Goal: Transaction & Acquisition: Purchase product/service

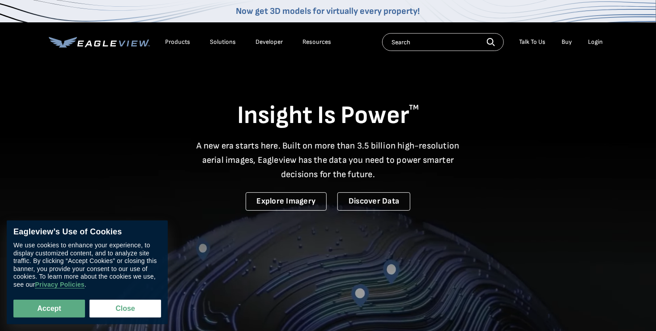
click at [572, 41] on li "Buy" at bounding box center [566, 41] width 19 height 13
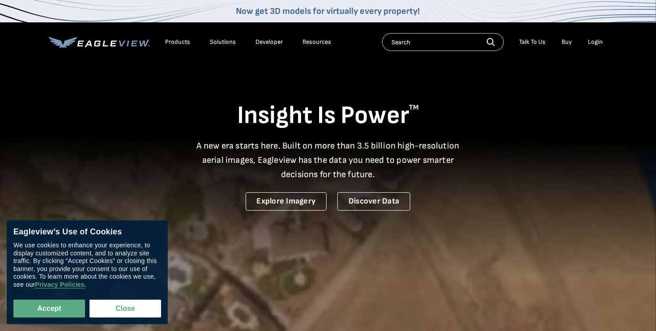
click at [572, 41] on link "Buy" at bounding box center [567, 42] width 10 height 8
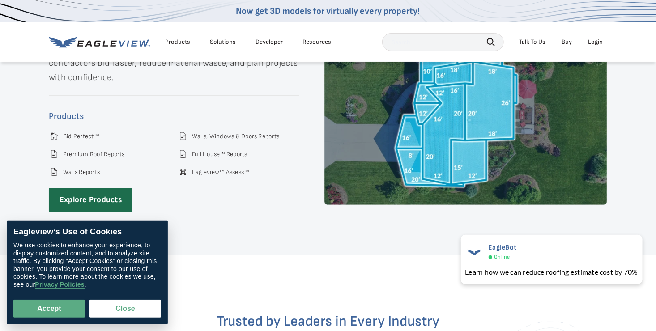
scroll to position [1342, 0]
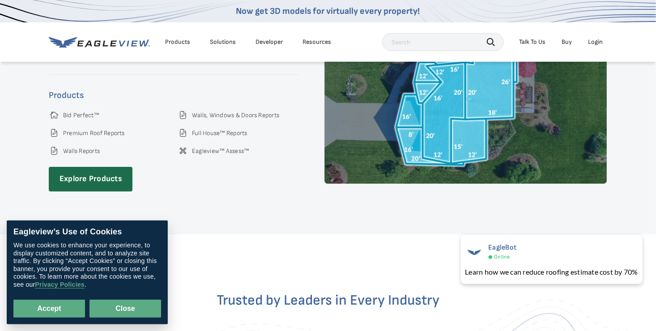
click at [124, 304] on button "Close" at bounding box center [125, 309] width 72 height 18
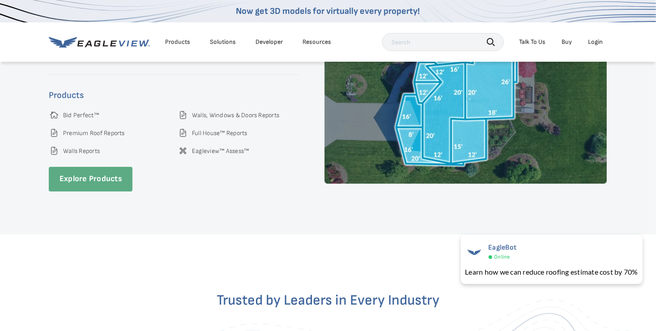
click at [110, 173] on link "Explore Products" at bounding box center [91, 179] width 84 height 25
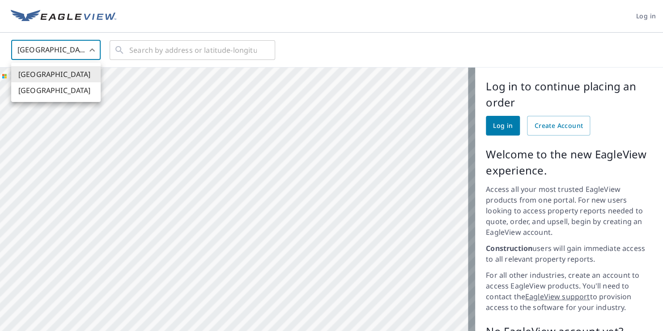
click at [63, 57] on body "Log in [GEOGRAPHIC_DATA] US ​ ​ Aerial Road A standard road map Aerial A detail…" at bounding box center [331, 165] width 663 height 331
click at [63, 55] on div at bounding box center [331, 165] width 663 height 331
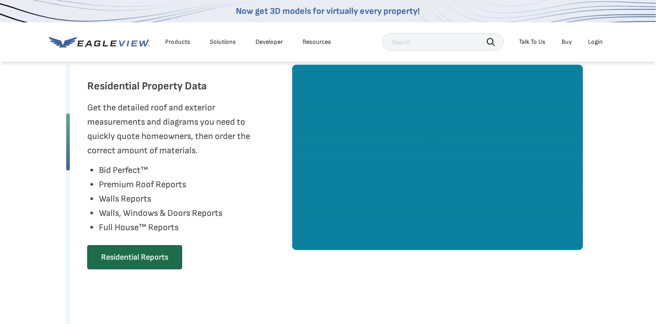
scroll to position [492, 0]
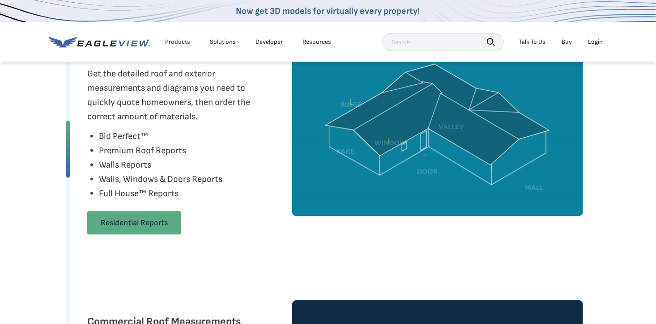
click at [139, 226] on link "Residential Reports" at bounding box center [134, 223] width 94 height 23
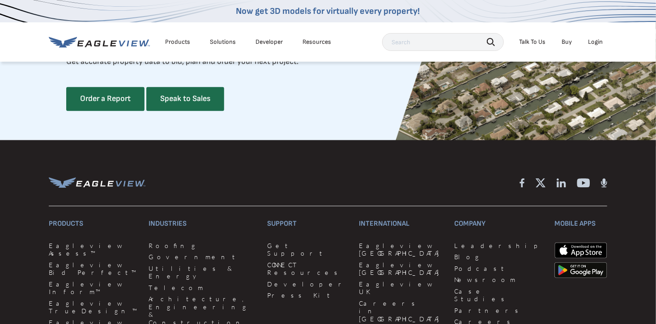
scroll to position [2416, 0]
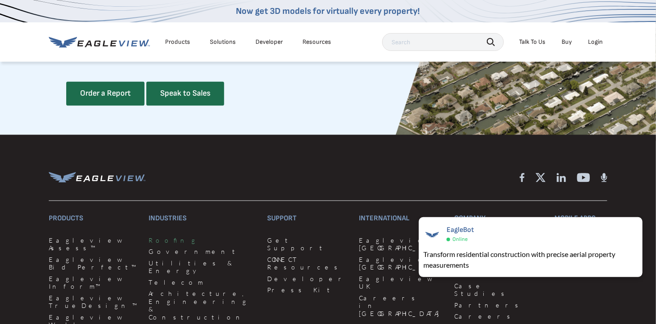
click at [157, 245] on link "Roofing" at bounding box center [203, 241] width 108 height 8
